Goal: Task Accomplishment & Management: Complete application form

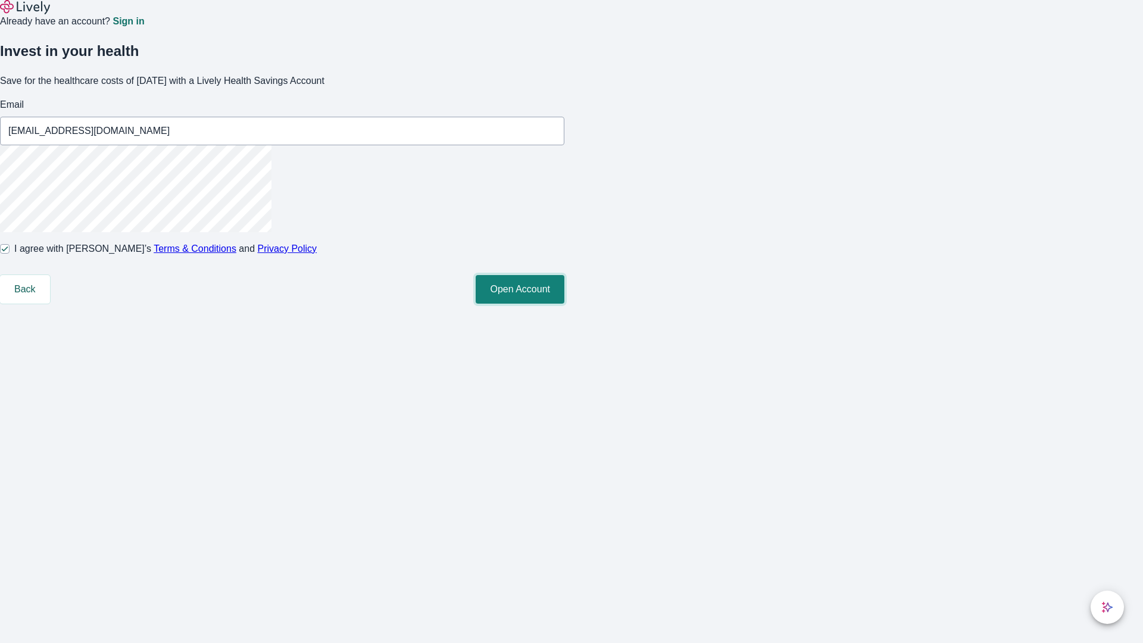
click at [564, 304] on button "Open Account" at bounding box center [520, 289] width 89 height 29
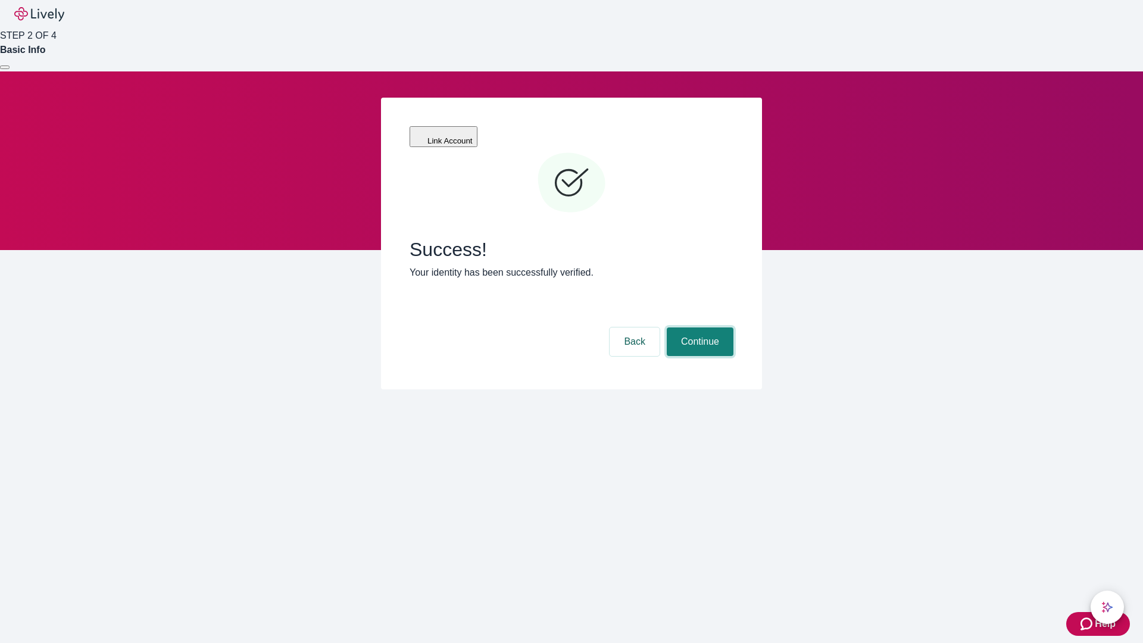
click at [698, 327] on button "Continue" at bounding box center [700, 341] width 67 height 29
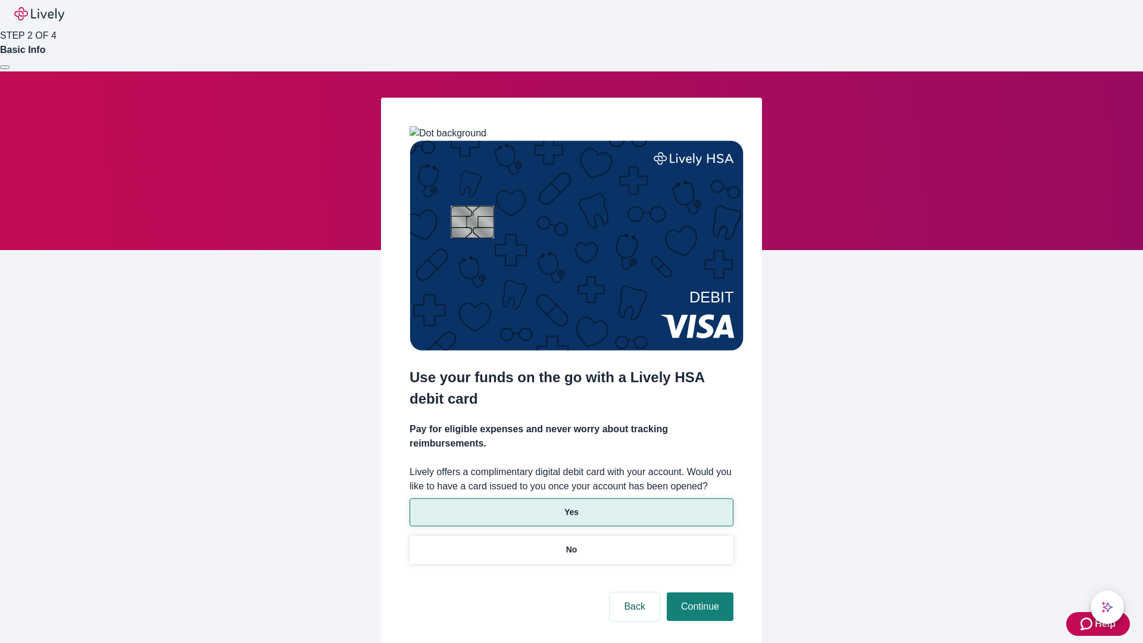
click at [571, 506] on p "Yes" at bounding box center [571, 512] width 14 height 13
click at [698, 592] on button "Continue" at bounding box center [700, 606] width 67 height 29
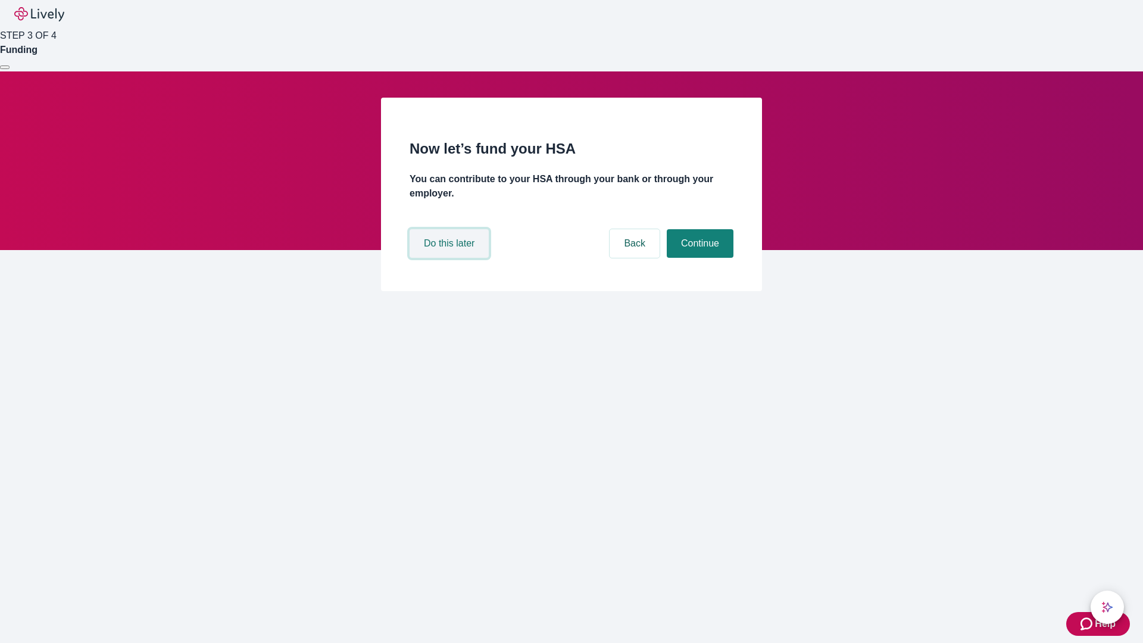
click at [451, 258] on button "Do this later" at bounding box center [449, 243] width 79 height 29
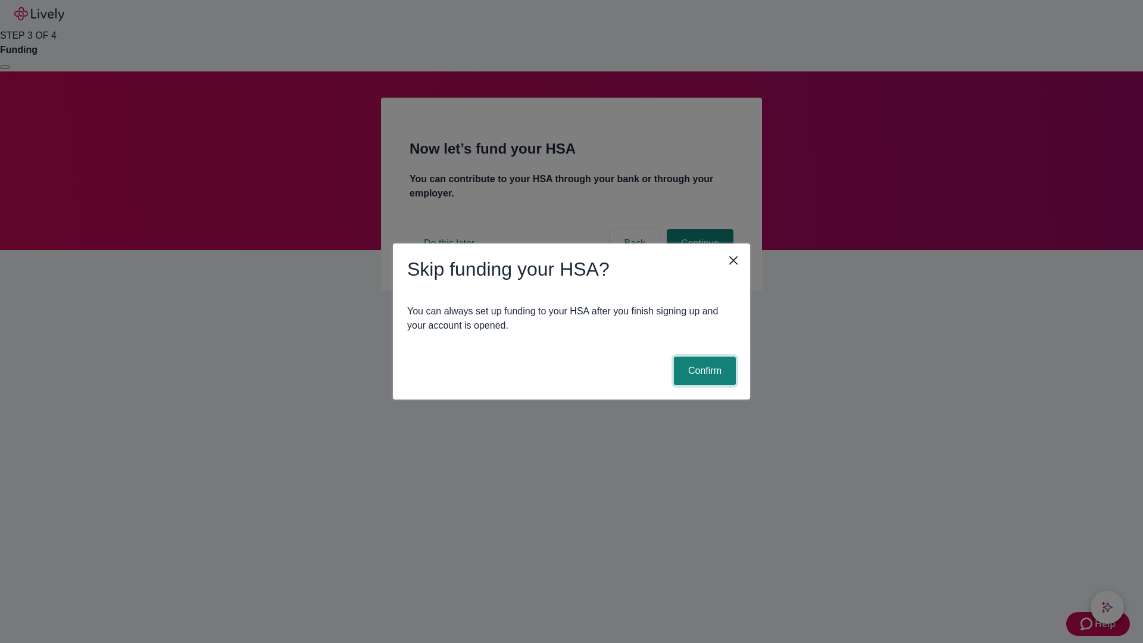
click at [703, 371] on button "Confirm" at bounding box center [705, 371] width 62 height 29
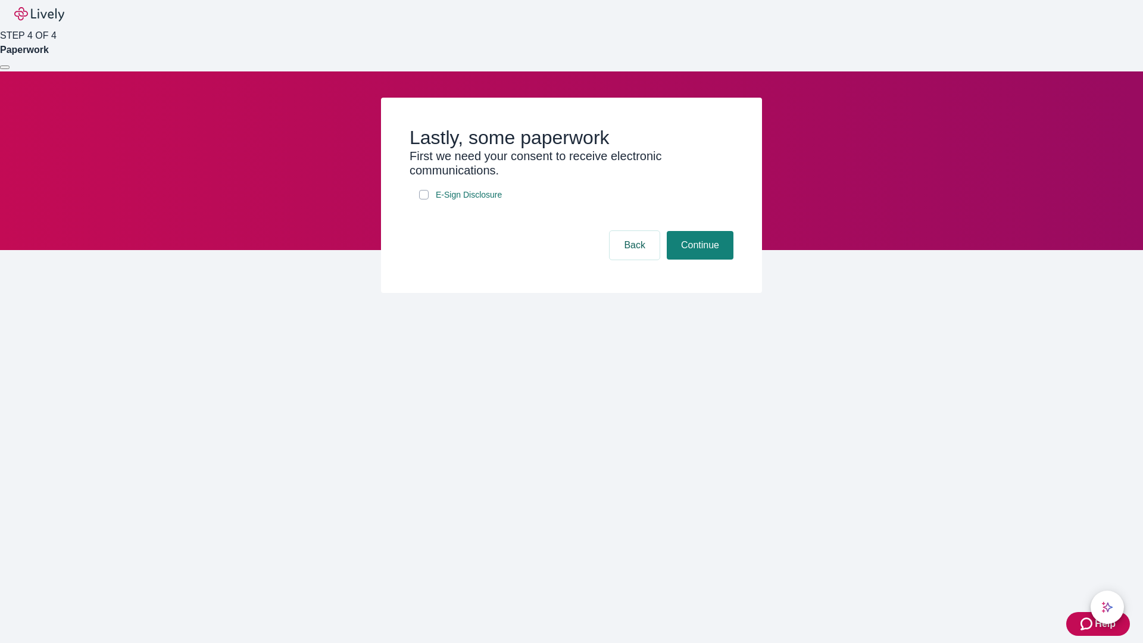
click at [424, 199] on input "E-Sign Disclosure" at bounding box center [424, 195] width 10 height 10
checkbox input "true"
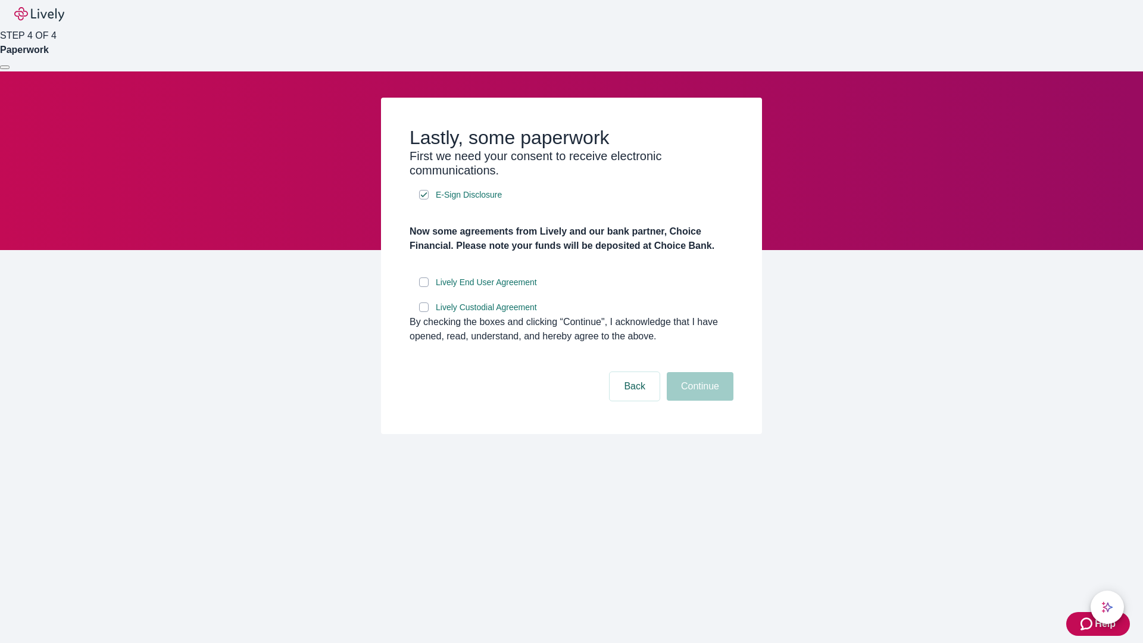
click at [424, 287] on input "Lively End User Agreement" at bounding box center [424, 282] width 10 height 10
checkbox input "true"
click at [424, 312] on input "Lively Custodial Agreement" at bounding box center [424, 307] width 10 height 10
checkbox input "true"
click at [698, 401] on button "Continue" at bounding box center [700, 386] width 67 height 29
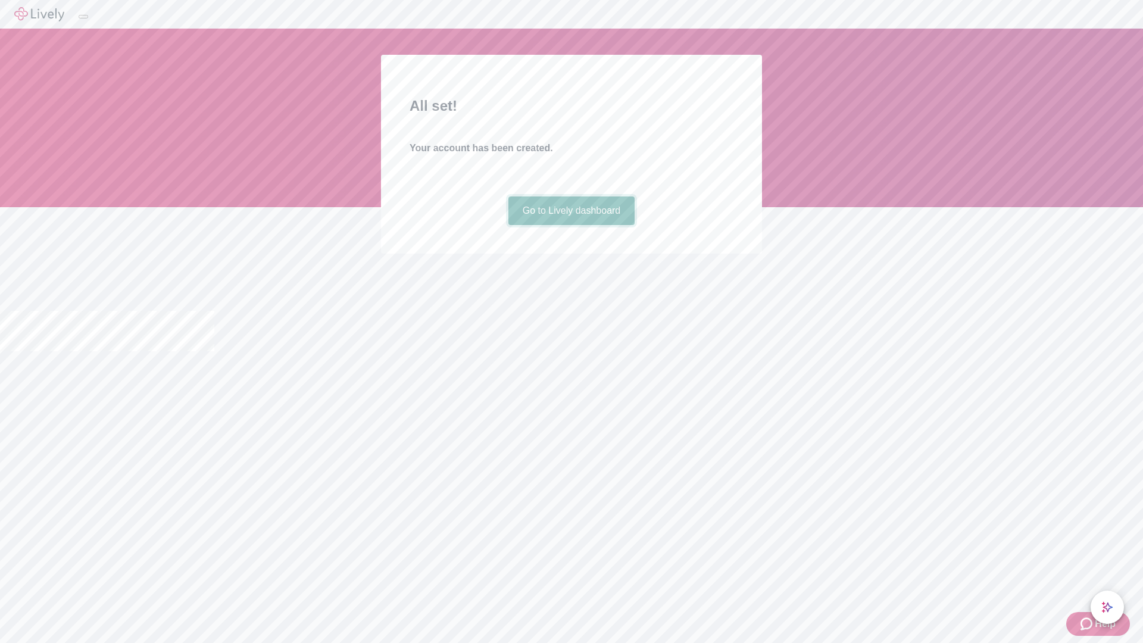
click at [571, 225] on link "Go to Lively dashboard" at bounding box center [571, 210] width 127 height 29
